Goal: Find specific page/section: Find specific page/section

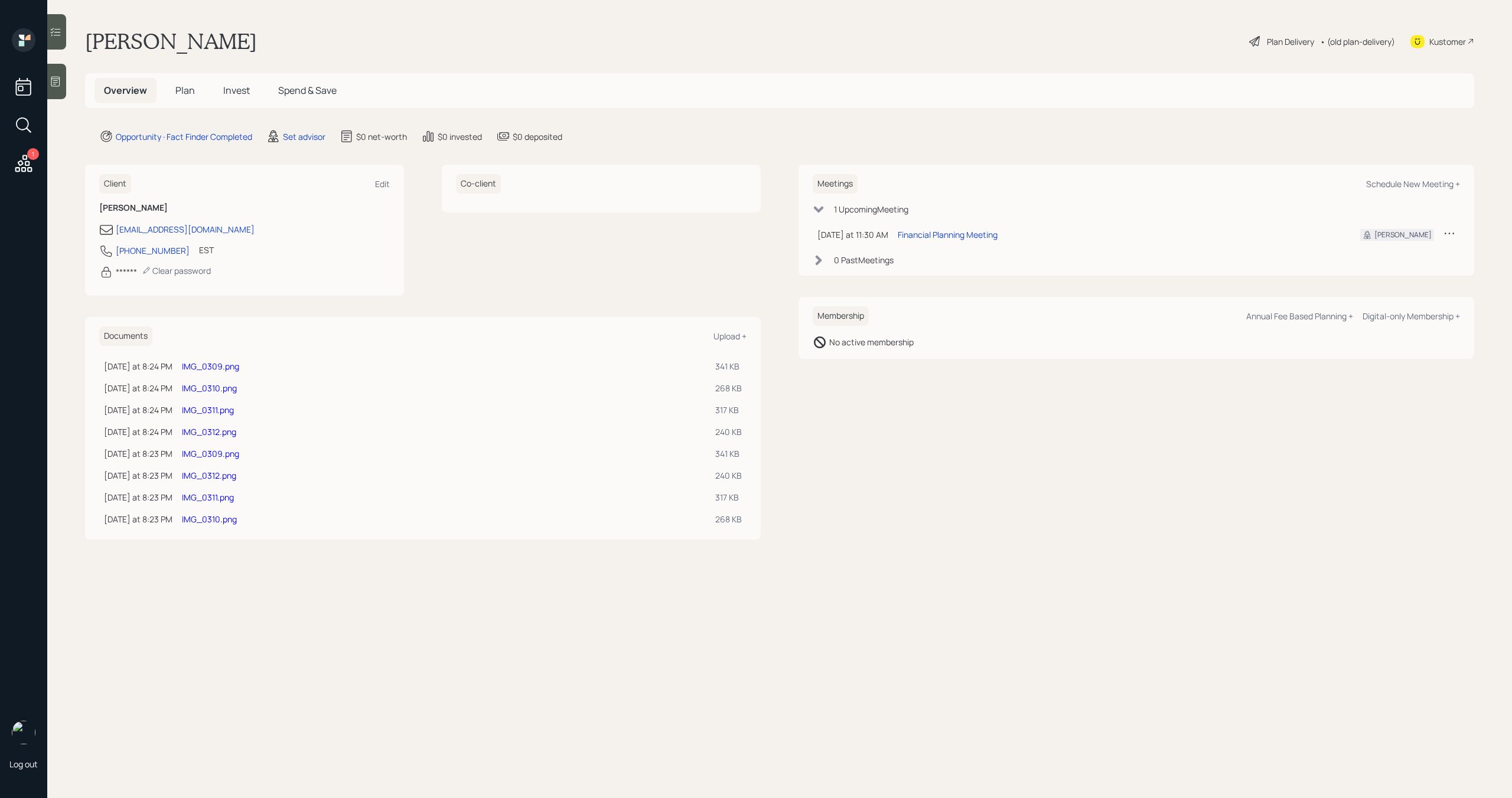
click at [239, 366] on link "IMG_0309.png" at bounding box center [211, 366] width 58 height 11
click at [230, 386] on link "IMG_0310.png" at bounding box center [210, 388] width 55 height 11
click at [221, 411] on link "IMG_0311.png" at bounding box center [208, 409] width 52 height 11
click at [228, 433] on link "IMG_0312.png" at bounding box center [210, 431] width 55 height 11
click at [224, 454] on link "IMG_0309.png" at bounding box center [211, 454] width 58 height 11
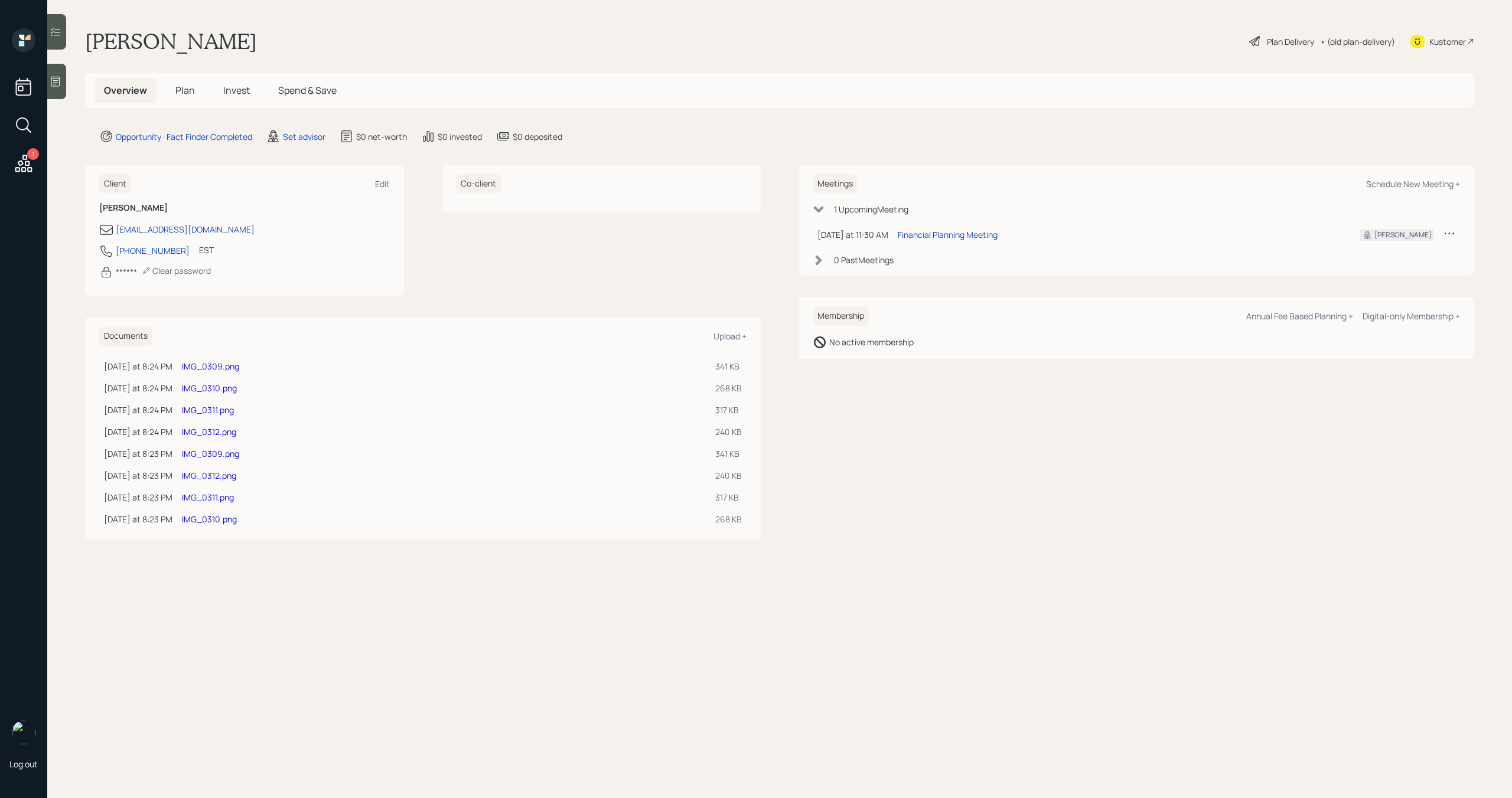
click at [236, 475] on link "IMG_0312.png" at bounding box center [210, 475] width 55 height 11
click at [229, 499] on link "IMG_0311.png" at bounding box center [208, 497] width 52 height 11
click at [235, 516] on link "IMG_0310.png" at bounding box center [210, 518] width 55 height 11
click at [61, 88] on div at bounding box center [57, 81] width 19 height 35
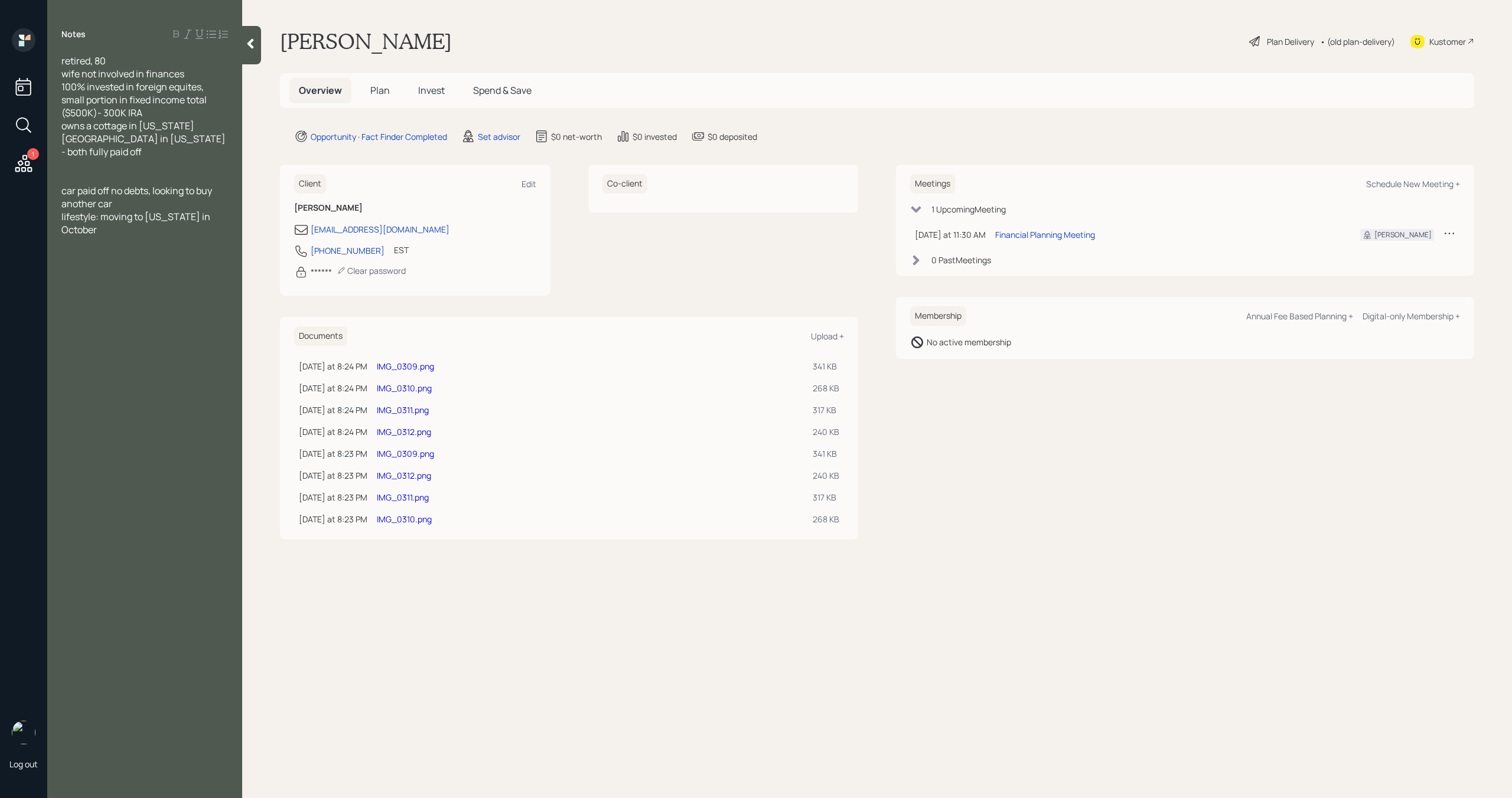
click at [252, 46] on icon at bounding box center [250, 44] width 7 height 10
